Goal: Task Accomplishment & Management: Manage account settings

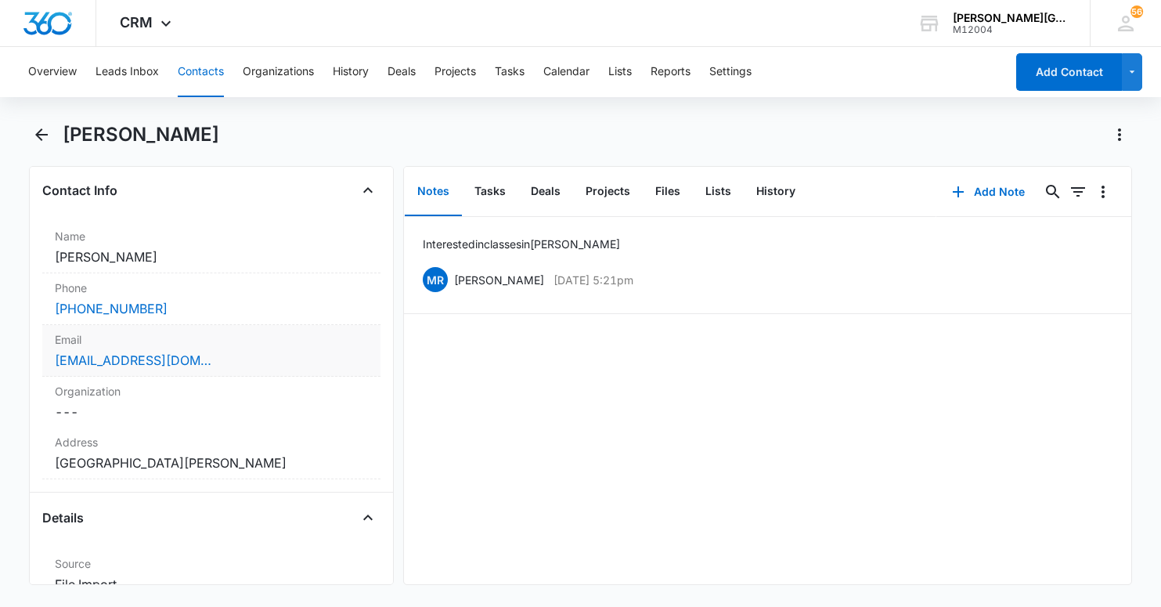
scroll to position [257, 0]
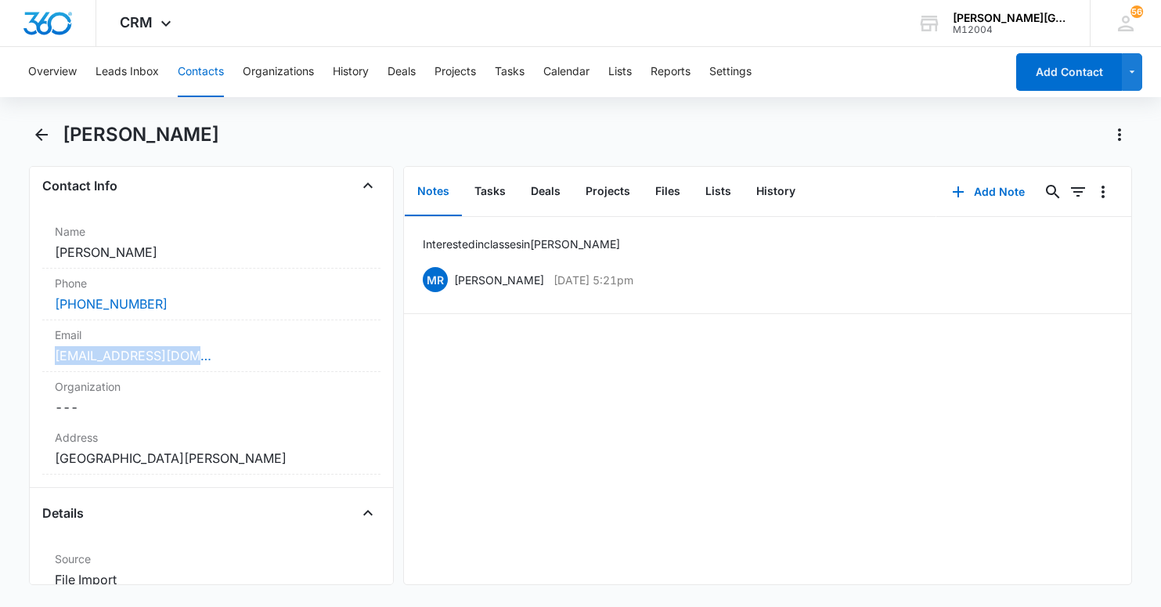
drag, startPoint x: 126, startPoint y: 351, endPoint x: 38, endPoint y: 363, distance: 88.4
click at [40, 363] on div "Remove [PERSON_NAME] Contact Info Name Cancel Save Changes [PERSON_NAME] Phone …" at bounding box center [211, 375] width 365 height 419
drag, startPoint x: 92, startPoint y: 355, endPoint x: -4, endPoint y: 350, distance: 95.6
click at [0, 350] on html "CRM Apps Reputation Websites Forms CRM Email Social Content Ads Intelligence Fi…" at bounding box center [580, 303] width 1161 height 607
copy link "[EMAIL_ADDRESS][DOMAIN_NAME]"
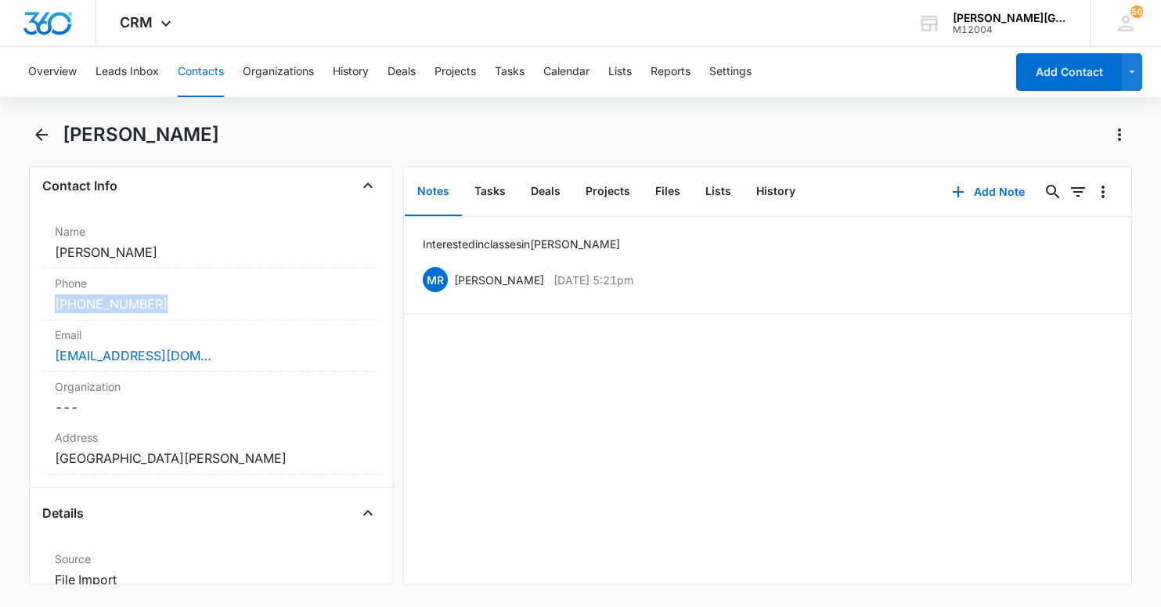
drag, startPoint x: 131, startPoint y: 304, endPoint x: 19, endPoint y: 161, distance: 181.6
click at [39, 300] on div "Remove [PERSON_NAME] Contact Info Name Cancel Save Changes [PERSON_NAME] Phone …" at bounding box center [211, 375] width 365 height 419
copy link "[PHONE_NUMBER]"
drag, startPoint x: 146, startPoint y: 257, endPoint x: 0, endPoint y: 208, distance: 153.4
click at [3, 247] on main "[PERSON_NAME] Remove [PERSON_NAME] Contact Info Name Cancel Save Changes [PERSO…" at bounding box center [580, 362] width 1161 height 481
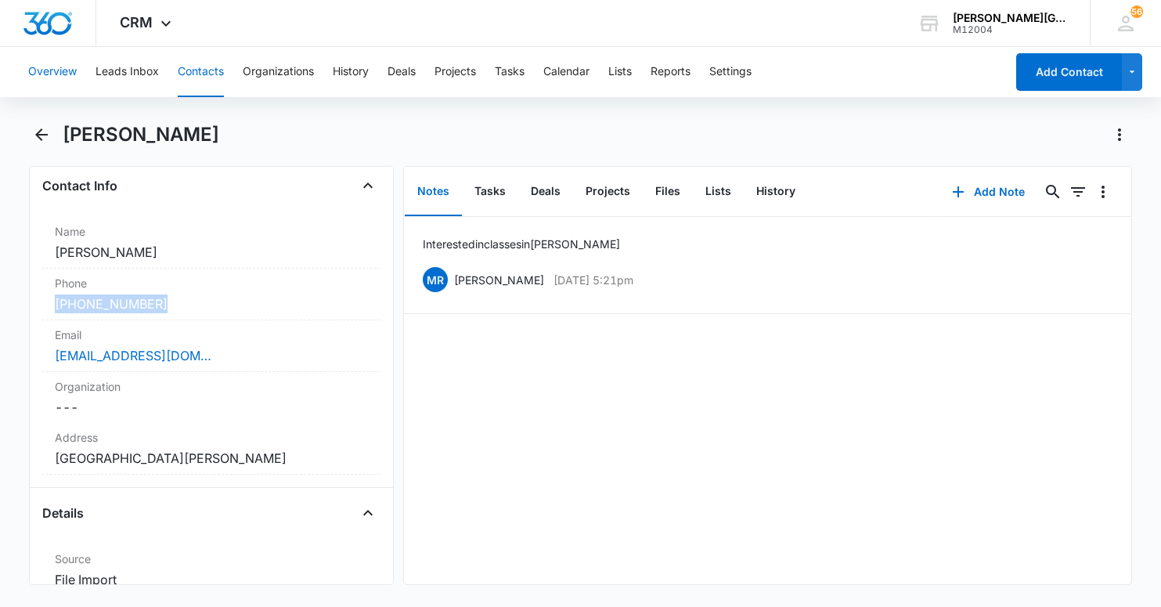
copy dd "[PERSON_NAME]"
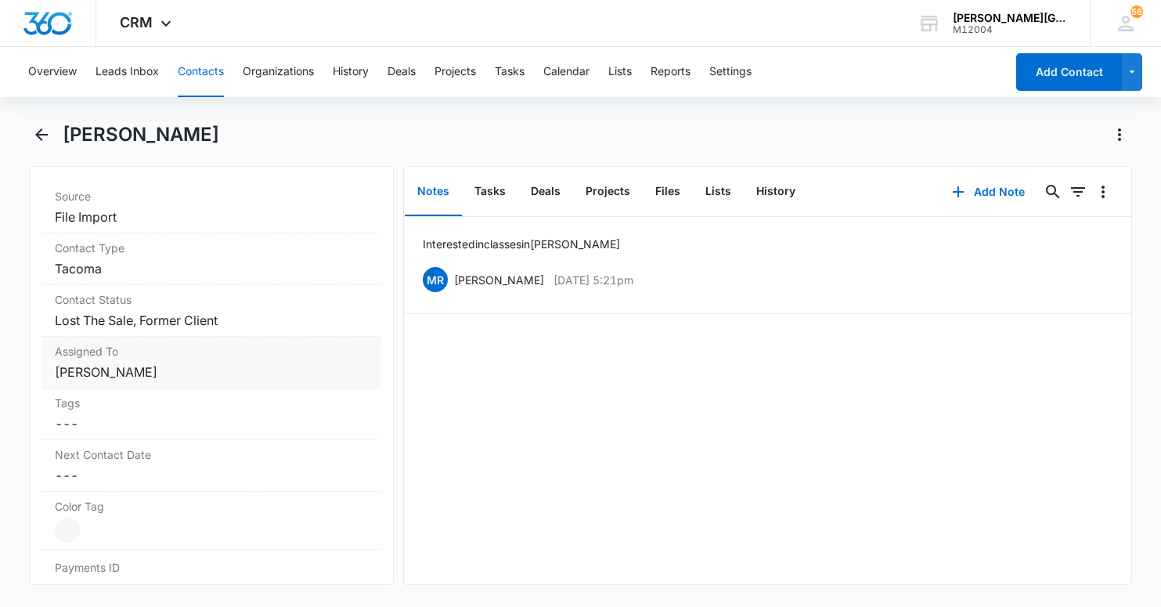
scroll to position [634, 0]
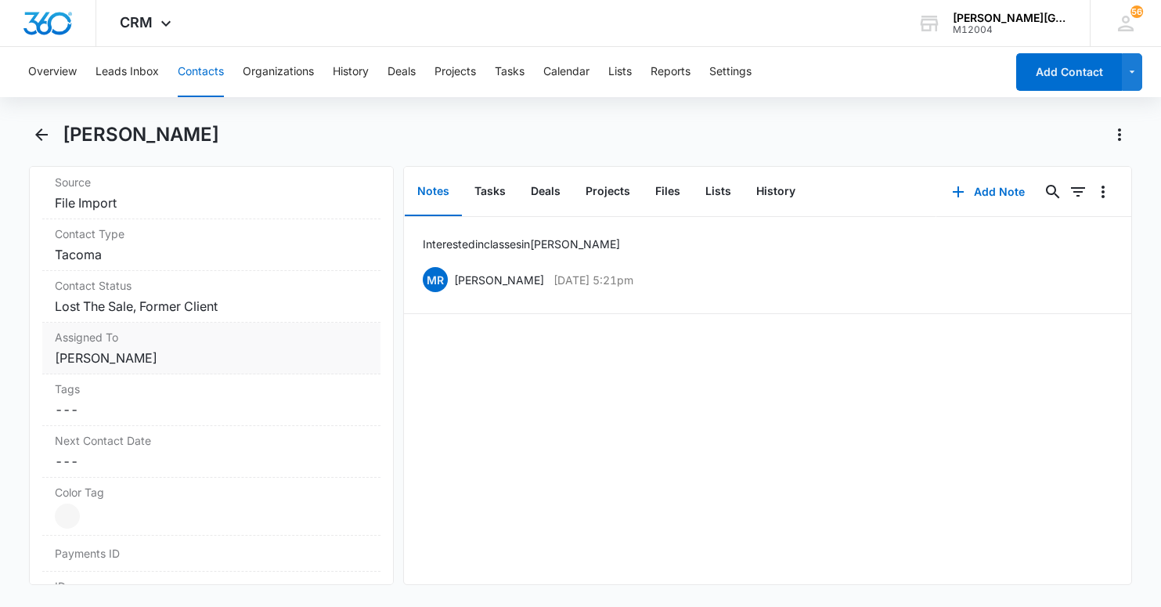
click at [208, 349] on dd "Cancel Save Changes [PERSON_NAME]" at bounding box center [211, 357] width 313 height 19
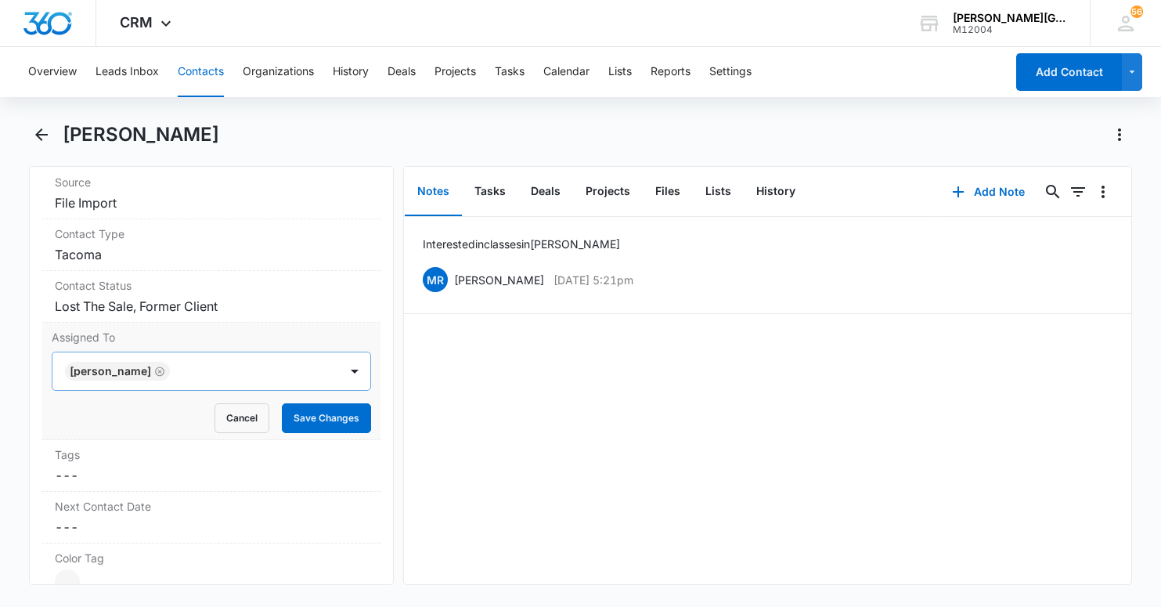
click at [165, 370] on icon "Remove Ekaterina Deriabina" at bounding box center [159, 371] width 11 height 12
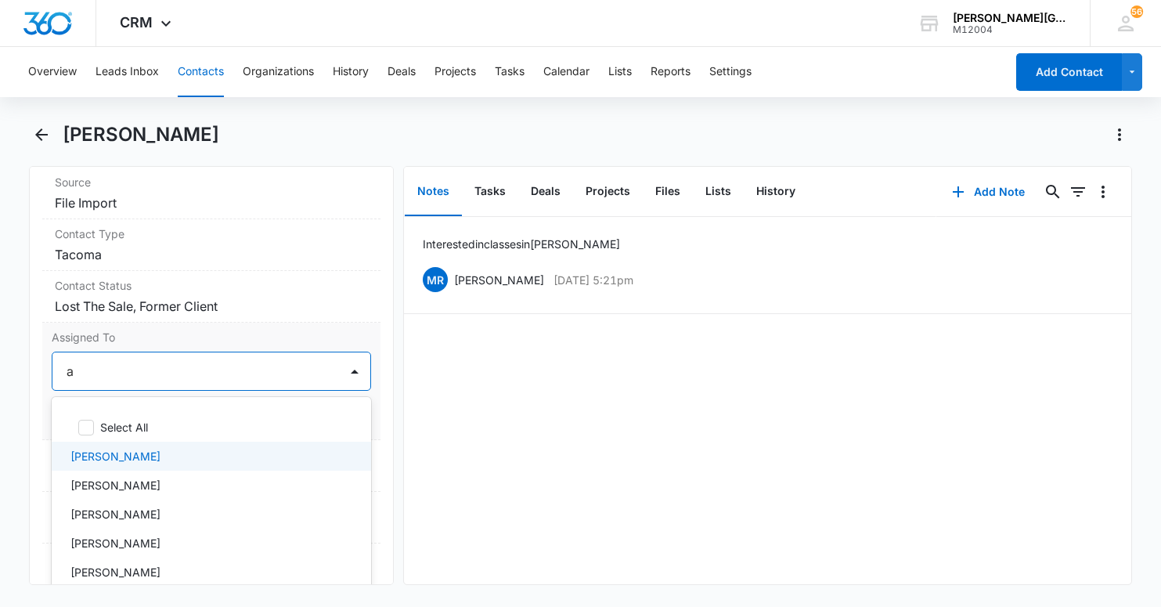
type input "al"
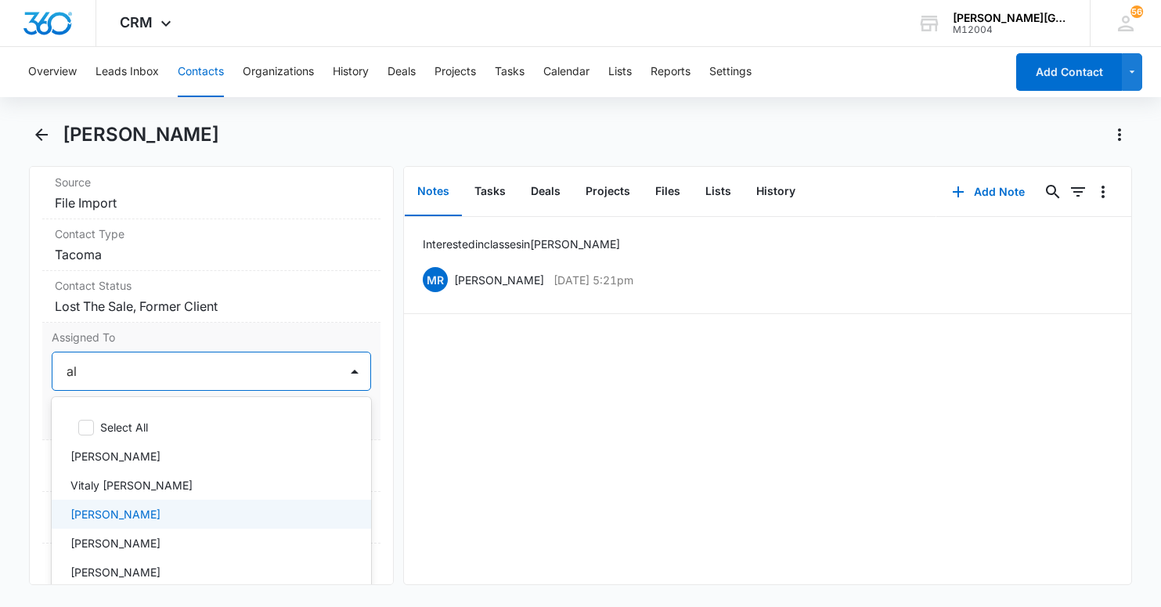
click at [153, 506] on p "[PERSON_NAME]" at bounding box center [115, 514] width 90 height 16
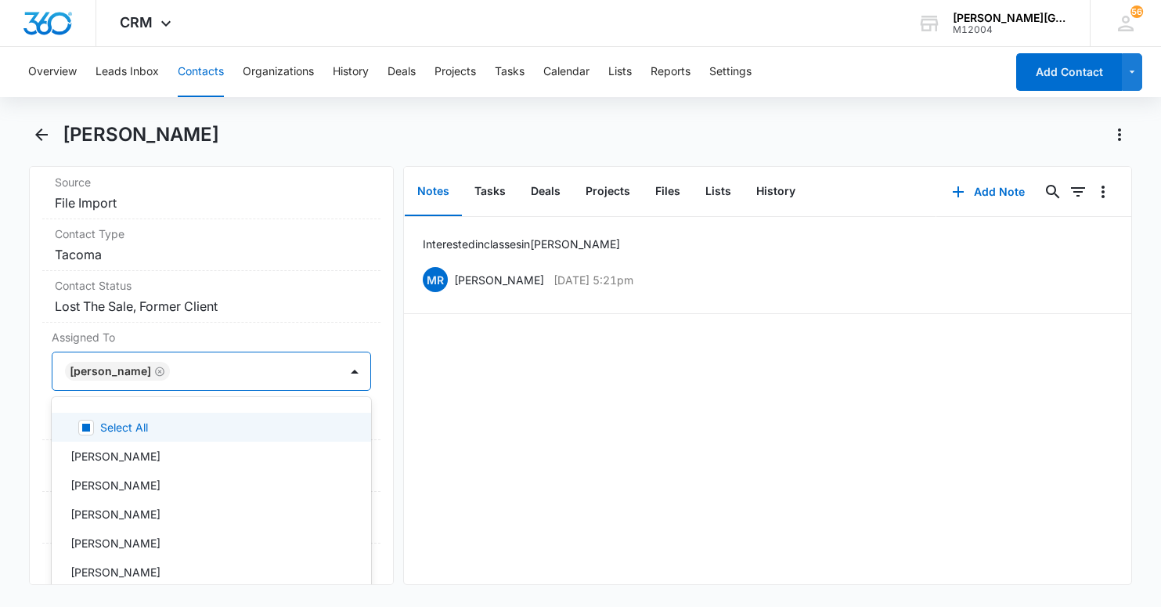
drag, startPoint x: 229, startPoint y: 329, endPoint x: 242, endPoint y: 360, distance: 33.0
click at [231, 329] on label "Assigned To" at bounding box center [211, 337] width 319 height 16
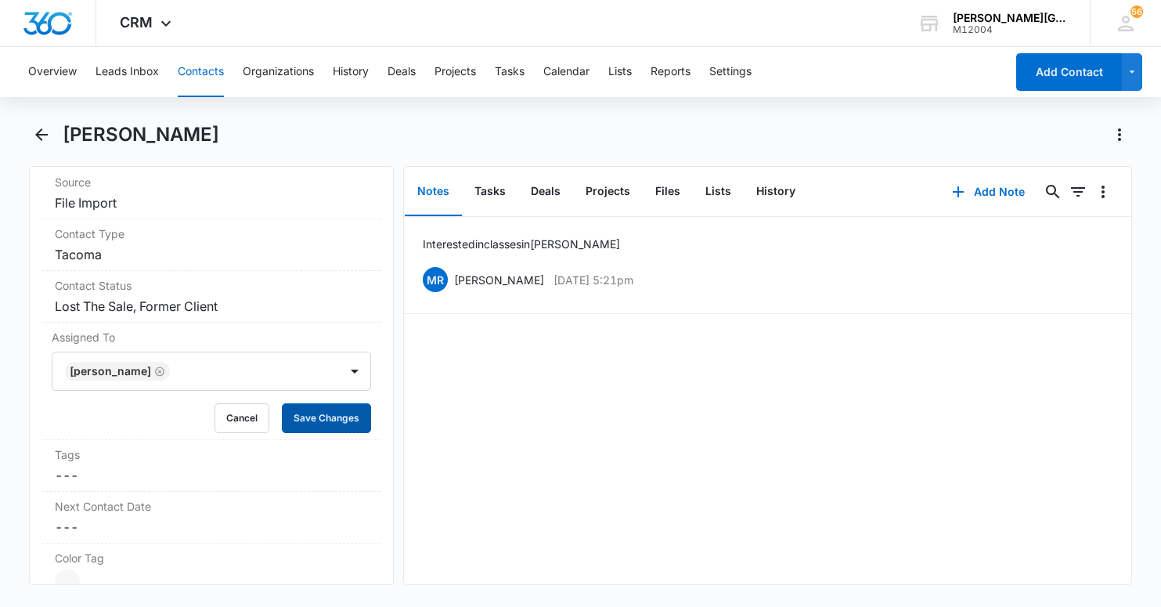
click at [333, 424] on button "Save Changes" at bounding box center [326, 418] width 89 height 30
